Goal: Contribute content: Add original content to the website for others to see

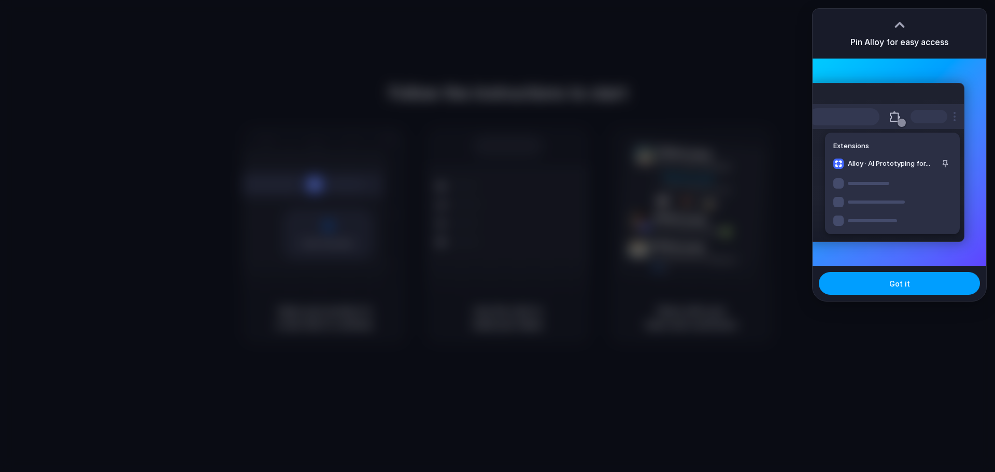
click at [907, 280] on span "Got it" at bounding box center [900, 283] width 21 height 11
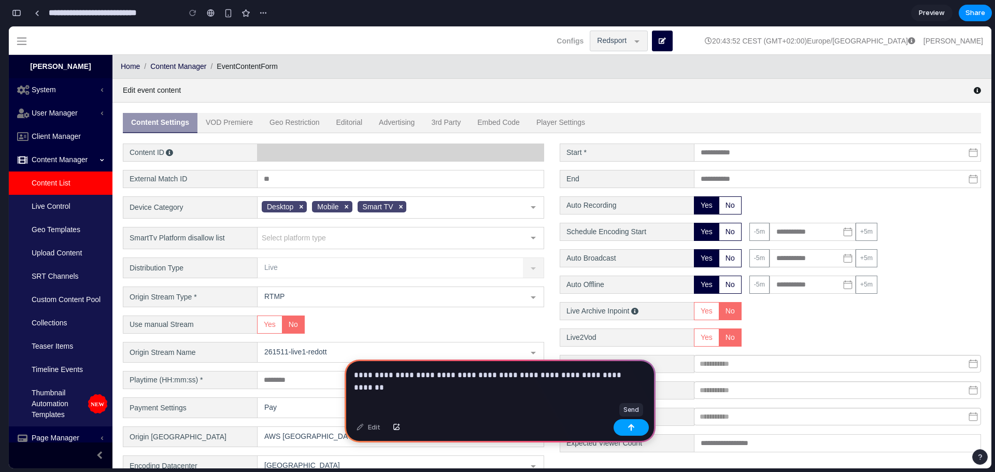
click at [627, 427] on button "button" at bounding box center [631, 427] width 35 height 17
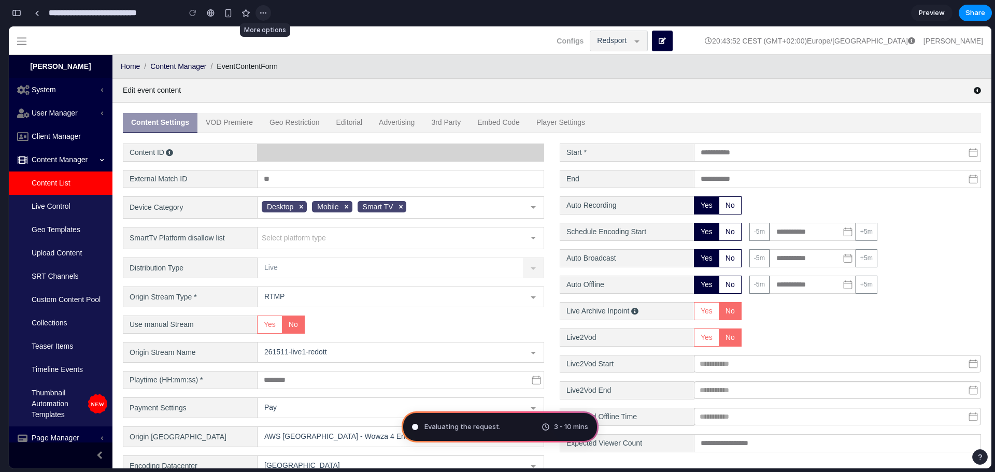
click at [268, 11] on button "button" at bounding box center [264, 13] width 16 height 16
click at [308, 12] on div "Duplicate Delete" at bounding box center [497, 236] width 995 height 472
click at [9, 15] on button "button" at bounding box center [16, 13] width 17 height 17
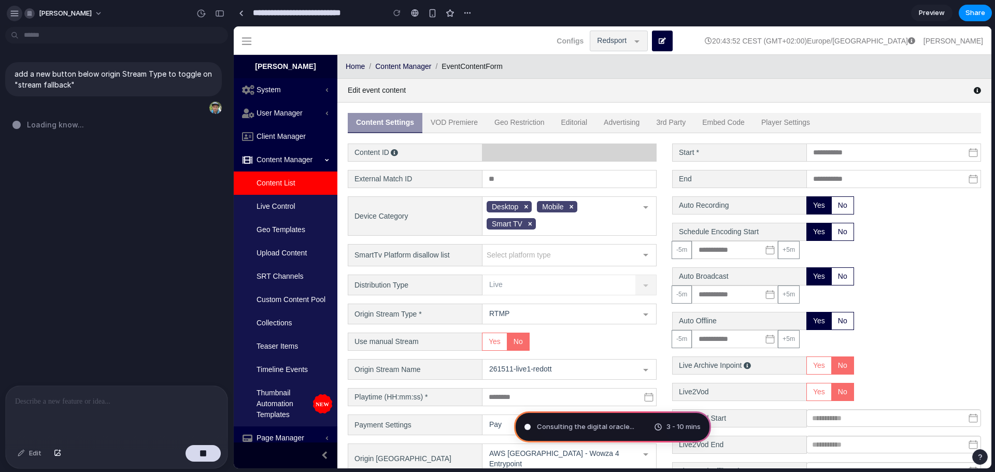
click at [10, 16] on div "button" at bounding box center [14, 13] width 9 height 9
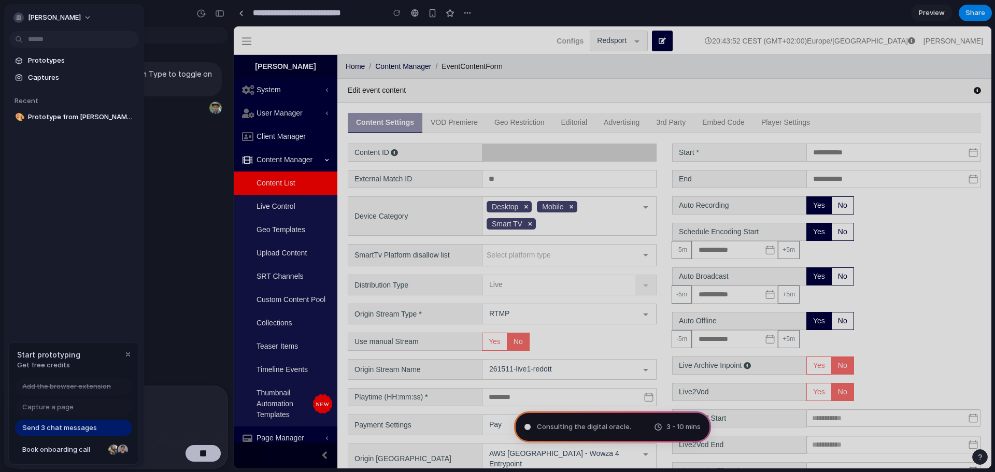
type input "**********"
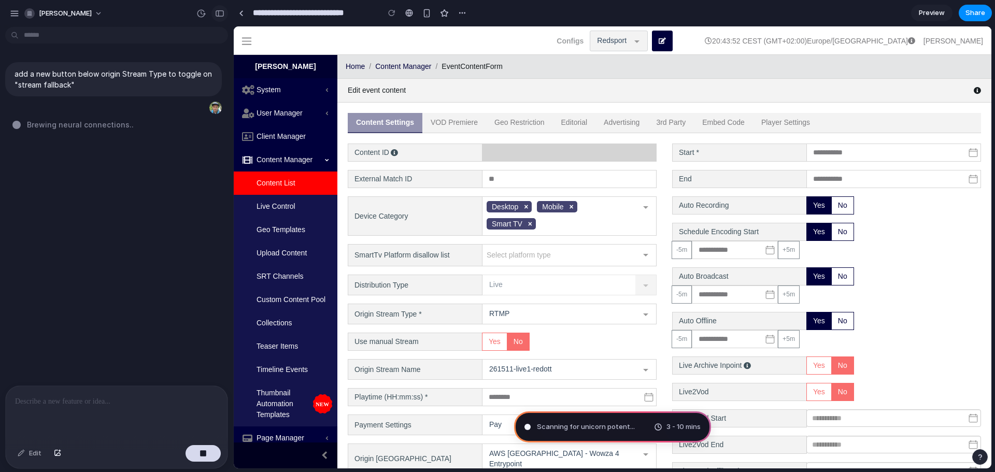
click at [223, 15] on div "button" at bounding box center [219, 13] width 9 height 7
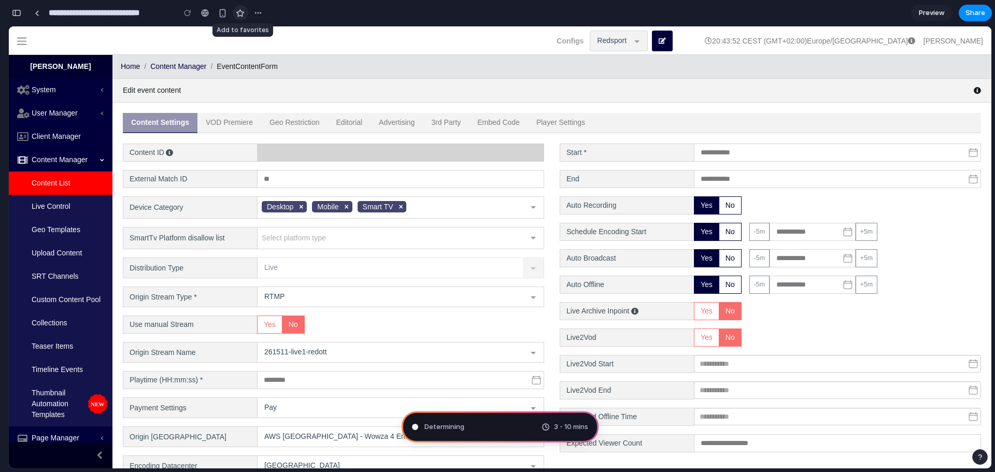
click at [239, 16] on div "button" at bounding box center [240, 13] width 9 height 9
click at [934, 12] on span "Preview" at bounding box center [932, 13] width 26 height 10
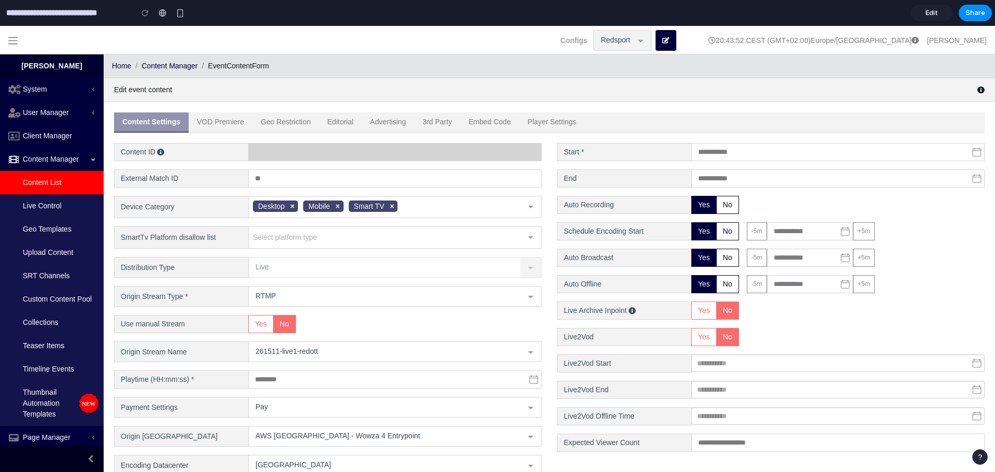
click at [930, 13] on span "Edit" at bounding box center [932, 13] width 12 height 10
